Goal: Task Accomplishment & Management: Use online tool/utility

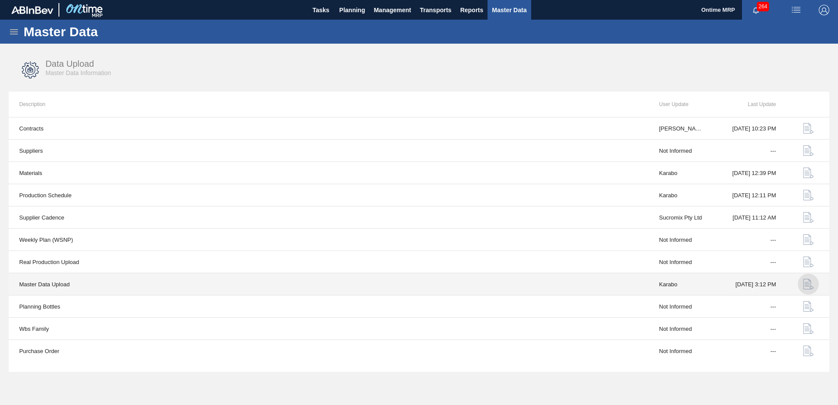
click at [804, 282] on img "button" at bounding box center [808, 284] width 10 height 10
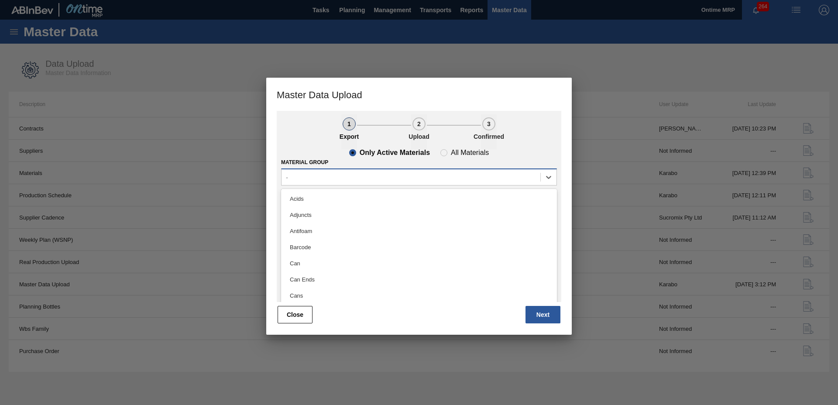
click at [418, 172] on div "-" at bounding box center [411, 177] width 259 height 13
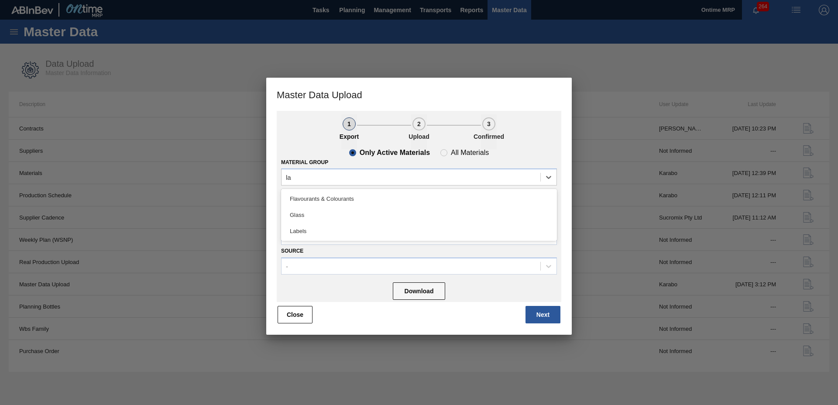
type Group "l"
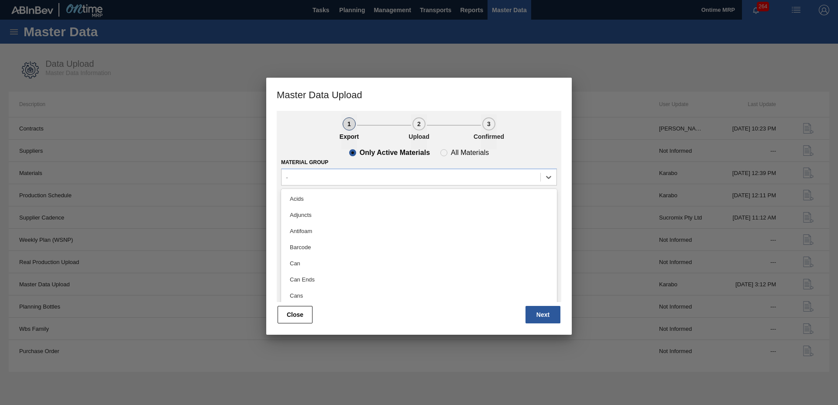
click at [294, 132] on ul "1 Export 2 Upload 3 Confirmed" at bounding box center [419, 131] width 285 height 35
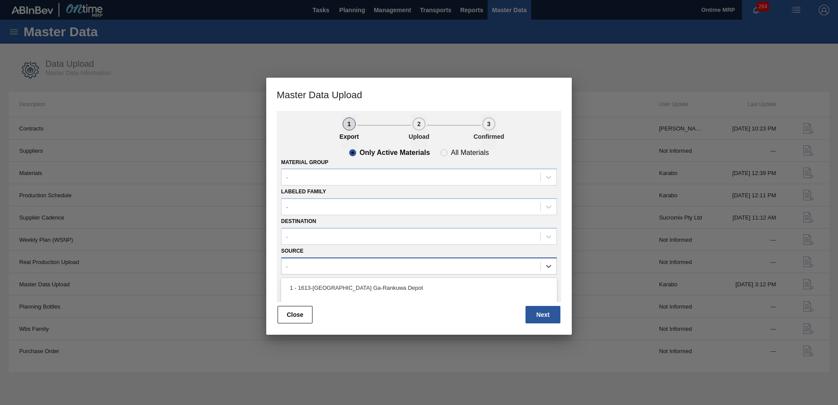
click at [301, 261] on div "-" at bounding box center [411, 266] width 259 height 13
type input "ard"
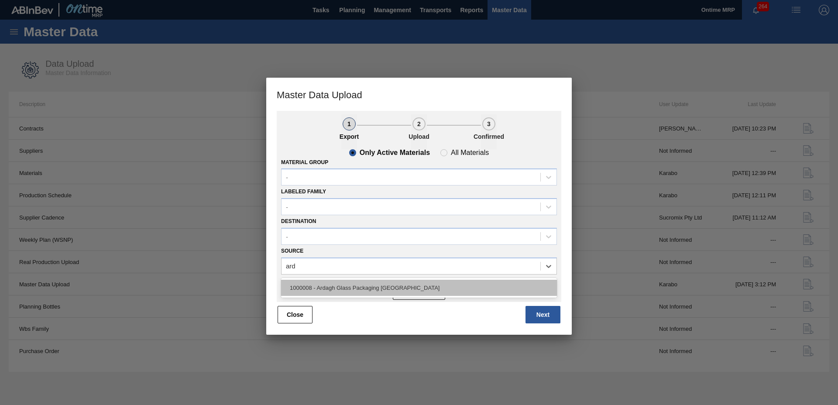
click at [321, 283] on div "1000008 - Ardagh Glass Packaging [GEOGRAPHIC_DATA]" at bounding box center [419, 288] width 276 height 16
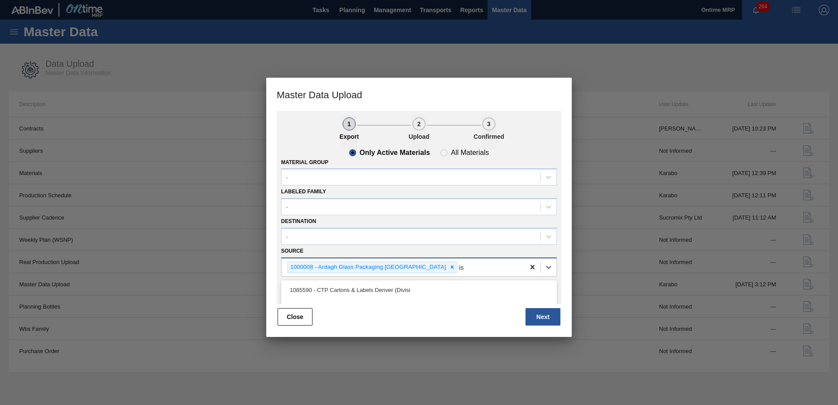
type input "is"
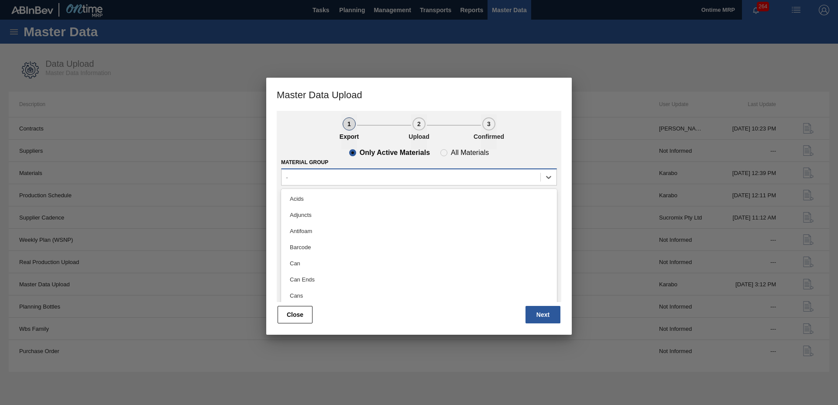
click at [399, 178] on div "-" at bounding box center [411, 177] width 259 height 13
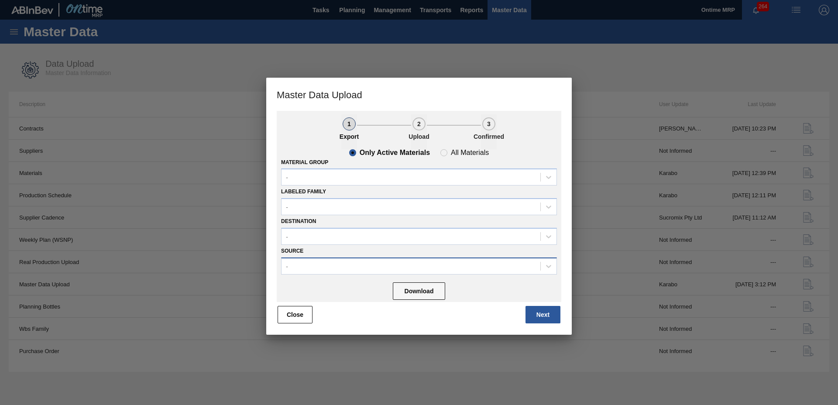
click at [292, 313] on button "Close" at bounding box center [295, 314] width 35 height 17
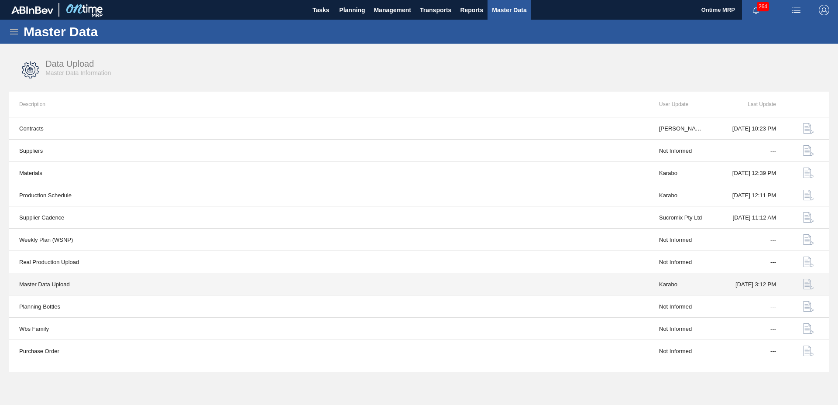
click at [807, 284] on img "button" at bounding box center [808, 284] width 10 height 10
